Goal: Information Seeking & Learning: Learn about a topic

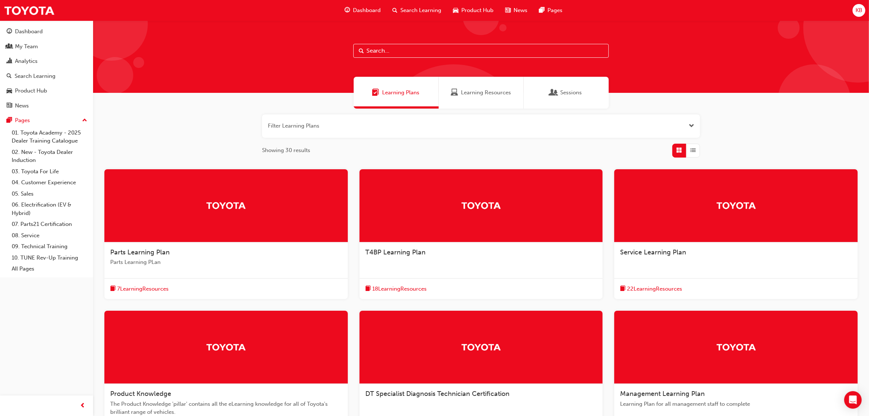
click at [665, 256] on div "Service Learning Plan" at bounding box center [736, 252] width 232 height 9
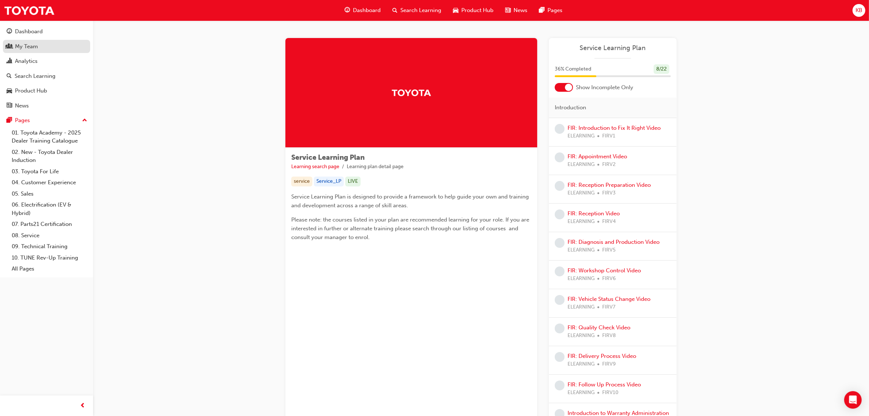
click at [38, 47] on div "My Team" at bounding box center [47, 46] width 80 height 9
